Goal: Navigation & Orientation: Find specific page/section

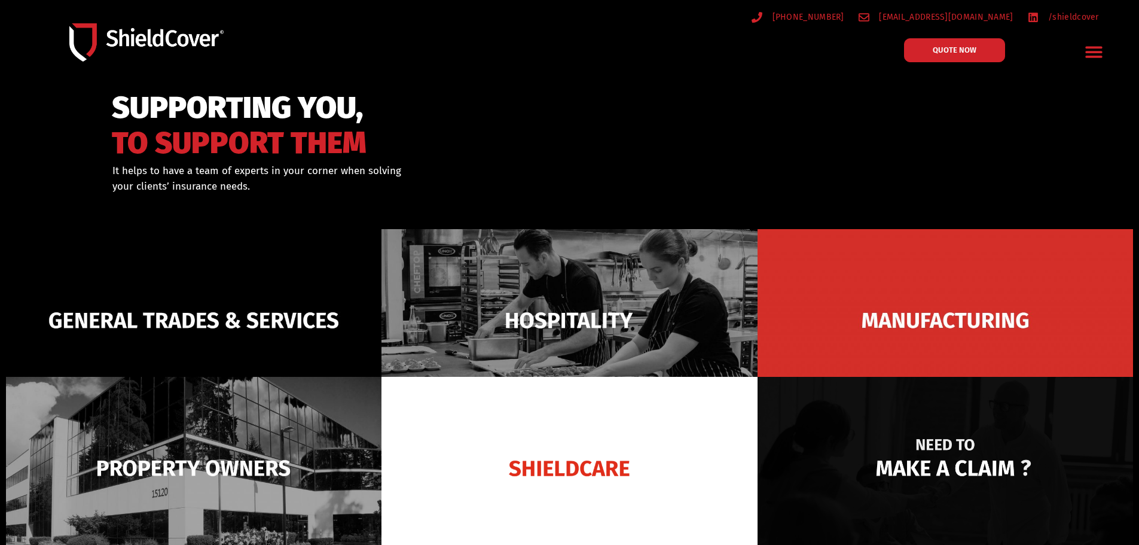
click at [910, 404] on img at bounding box center [945, 468] width 375 height 182
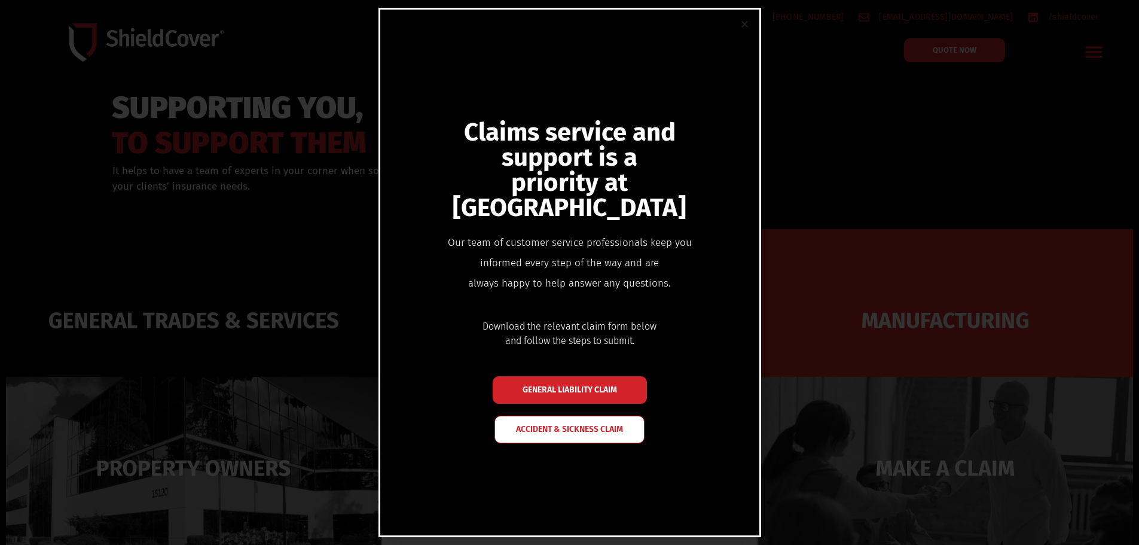
click at [915, 322] on div "Claims service and support is a priority at ShieldCover Our team of customer se…" at bounding box center [569, 272] width 1139 height 545
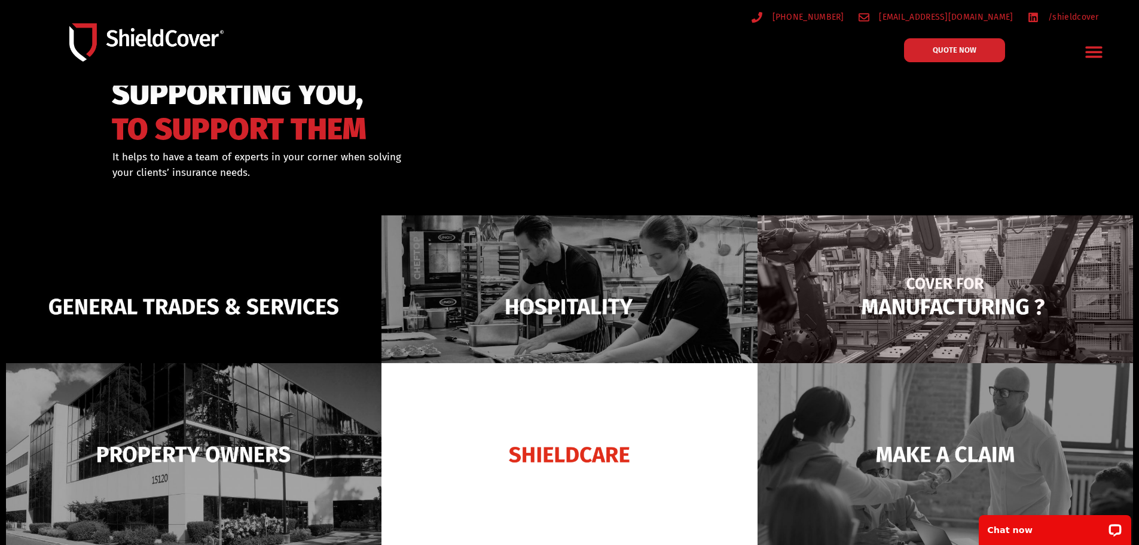
click at [988, 317] on img at bounding box center [945, 306] width 375 height 182
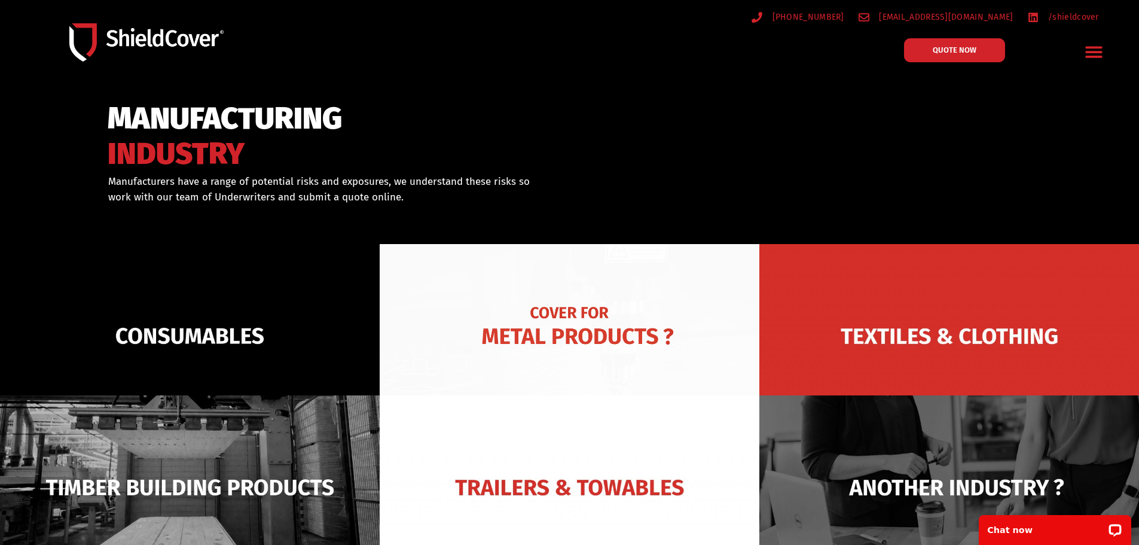
click at [625, 355] on img at bounding box center [570, 336] width 380 height 184
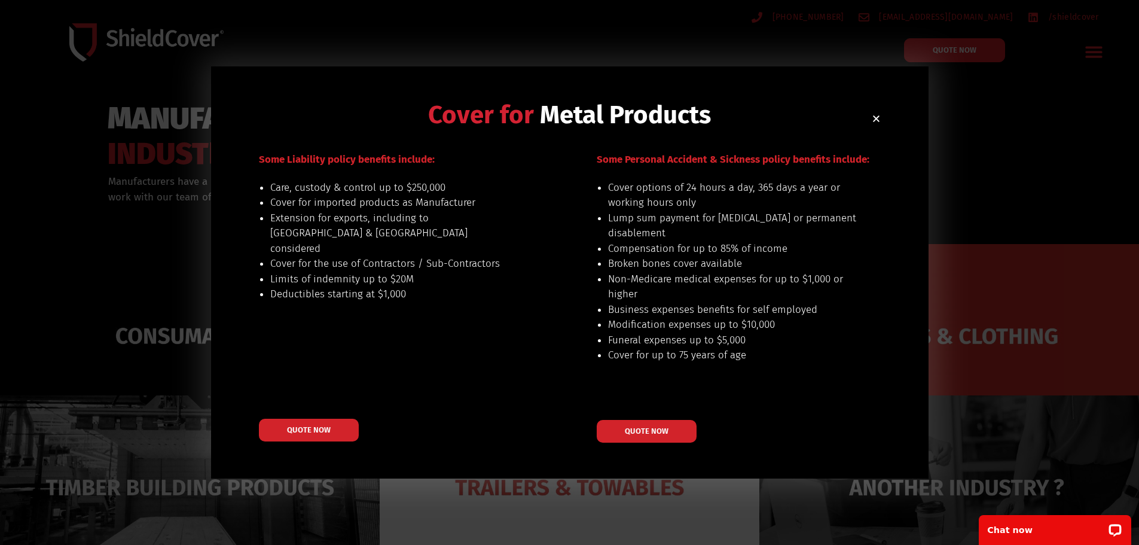
click at [875, 115] on icon "Close" at bounding box center [876, 118] width 9 height 9
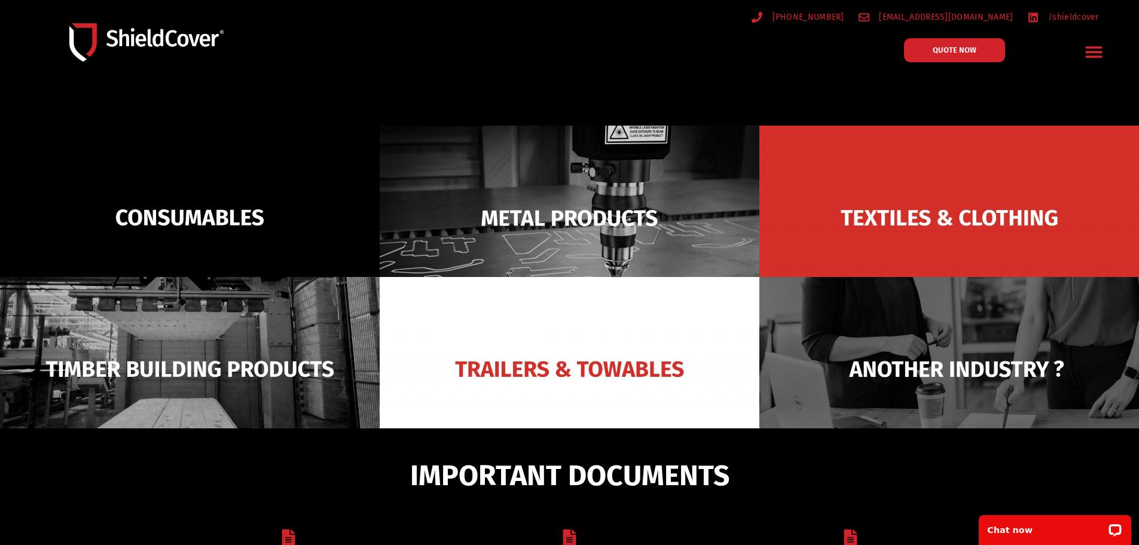
scroll to position [120, 0]
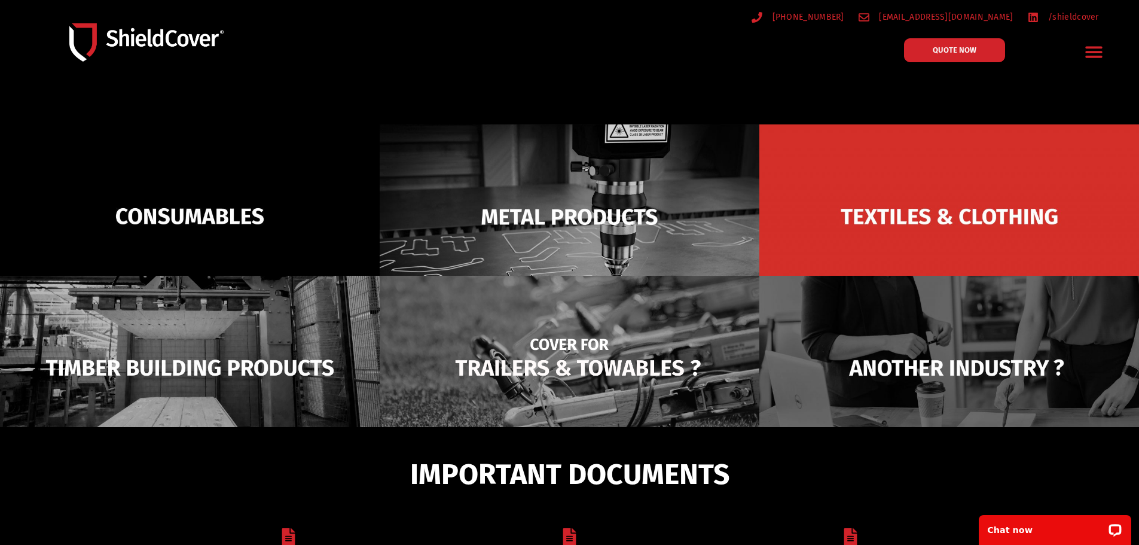
click at [506, 342] on img at bounding box center [570, 368] width 380 height 184
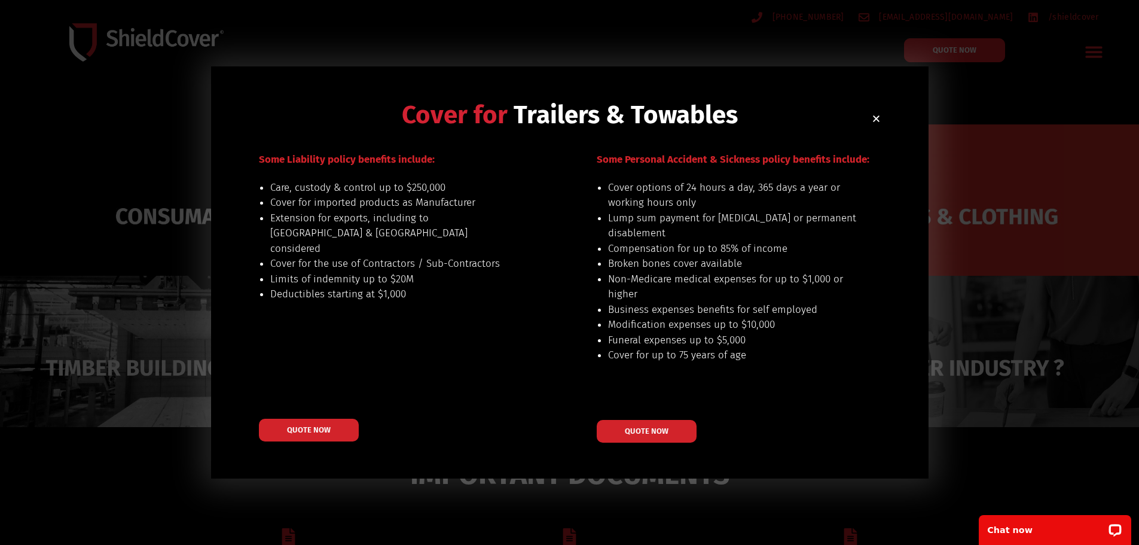
click at [876, 117] on icon "Close" at bounding box center [876, 118] width 9 height 9
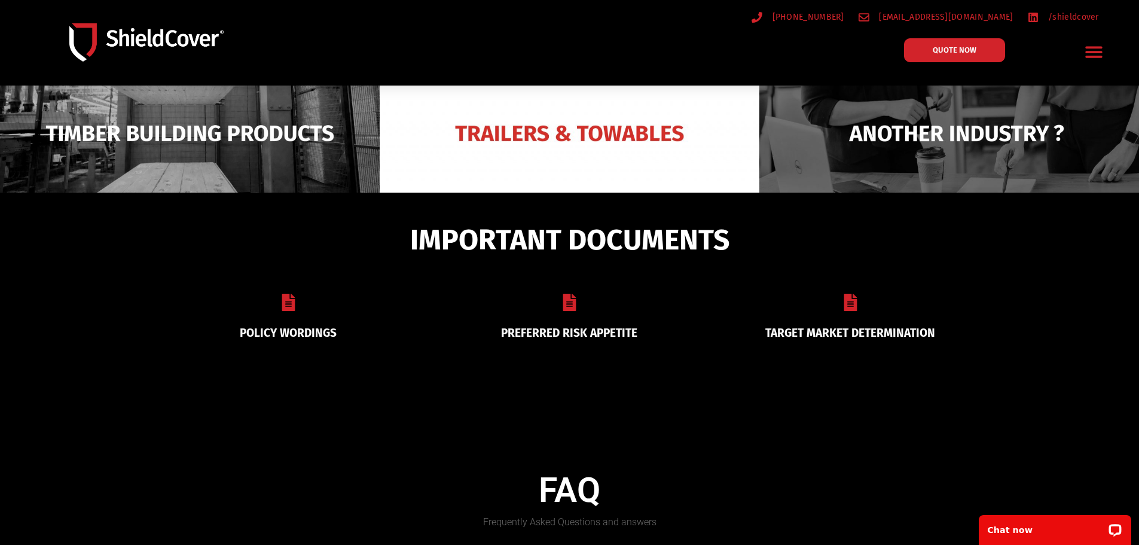
scroll to position [359, 0]
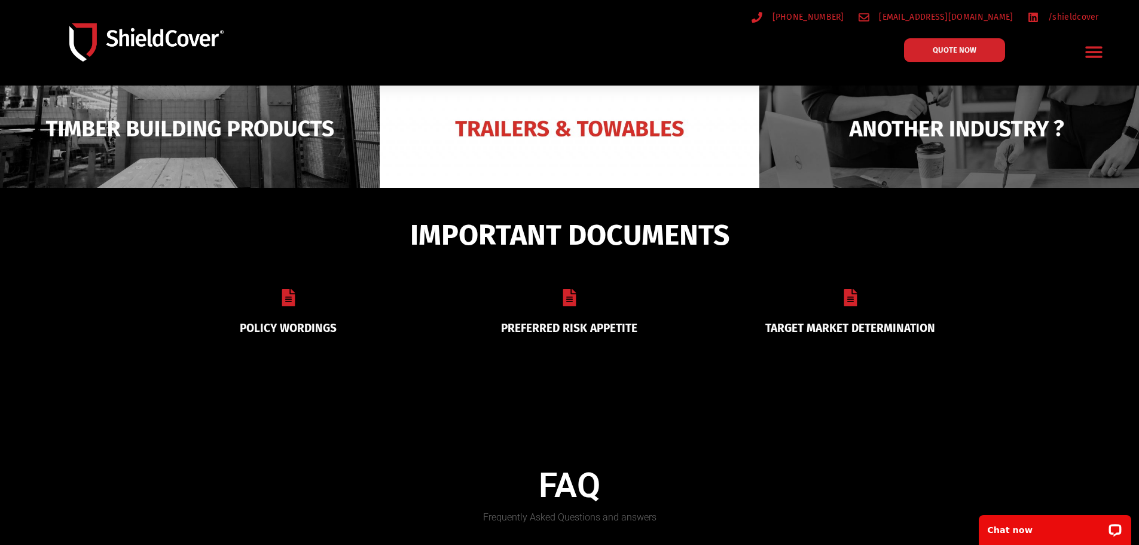
click at [572, 289] on icon at bounding box center [569, 297] width 17 height 17
